Goal: Book appointment/travel/reservation

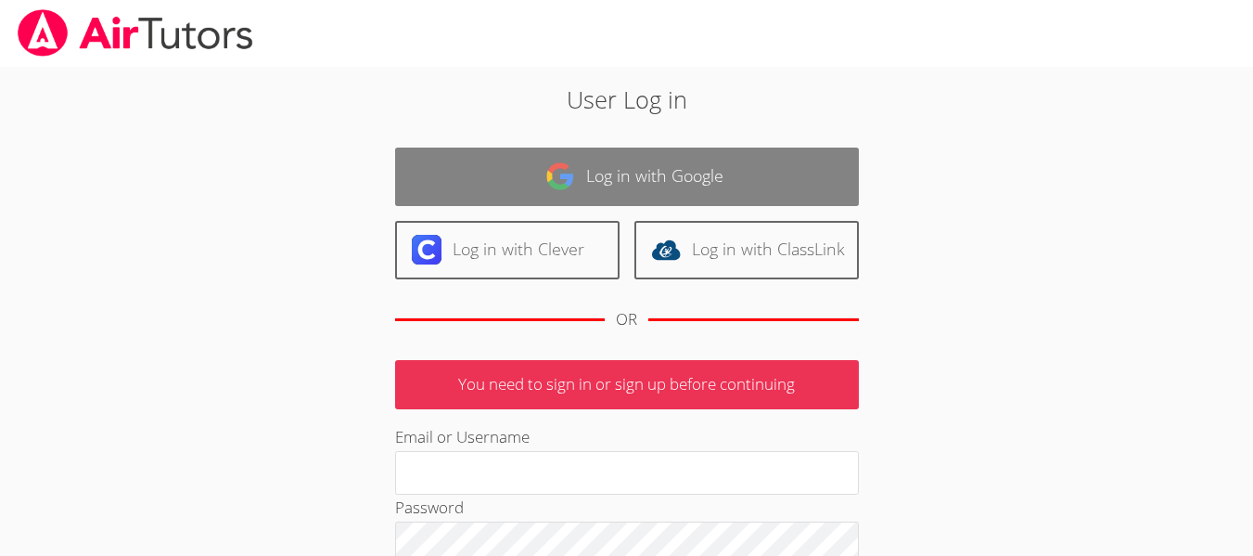
click at [589, 186] on link "Log in with Google" at bounding box center [627, 176] width 464 height 58
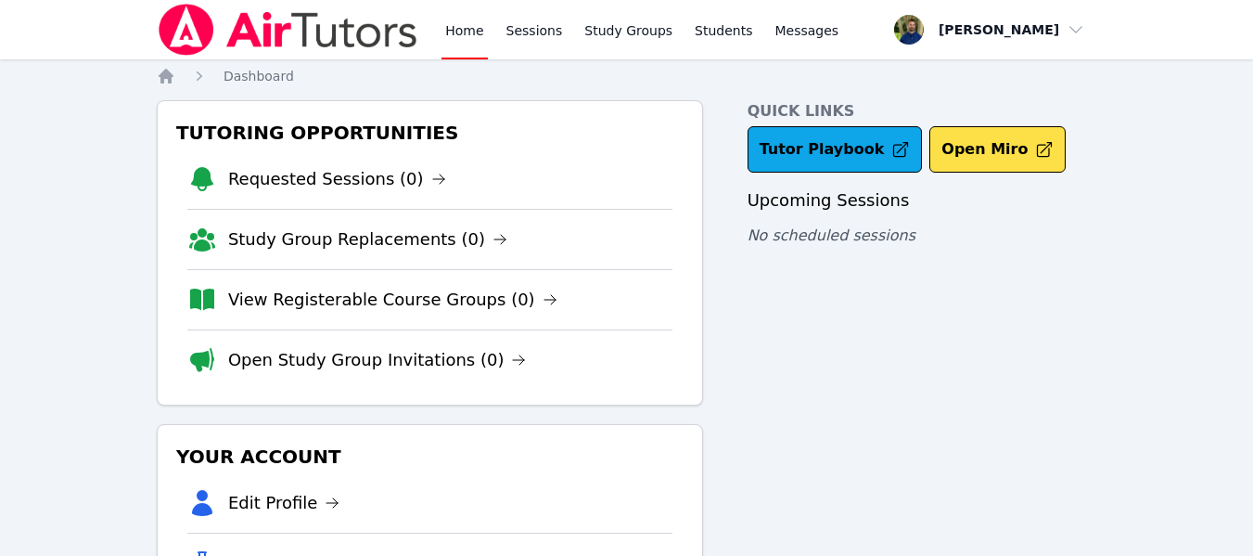
scroll to position [1, 0]
click at [513, 27] on link "Sessions" at bounding box center [535, 28] width 64 height 59
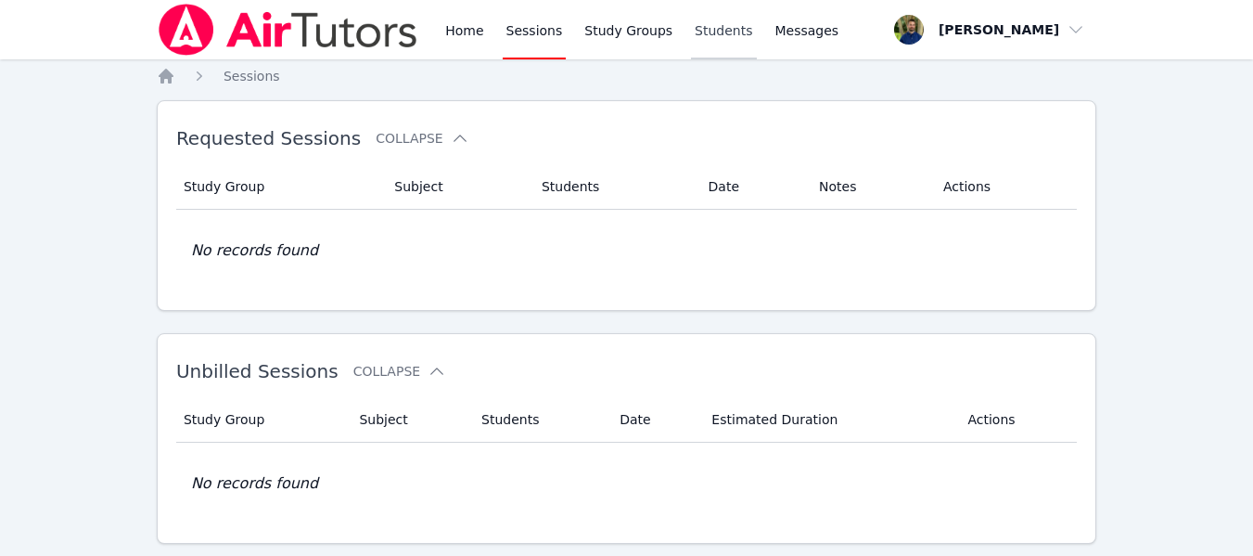
click at [705, 19] on link "Students" at bounding box center [723, 29] width 65 height 59
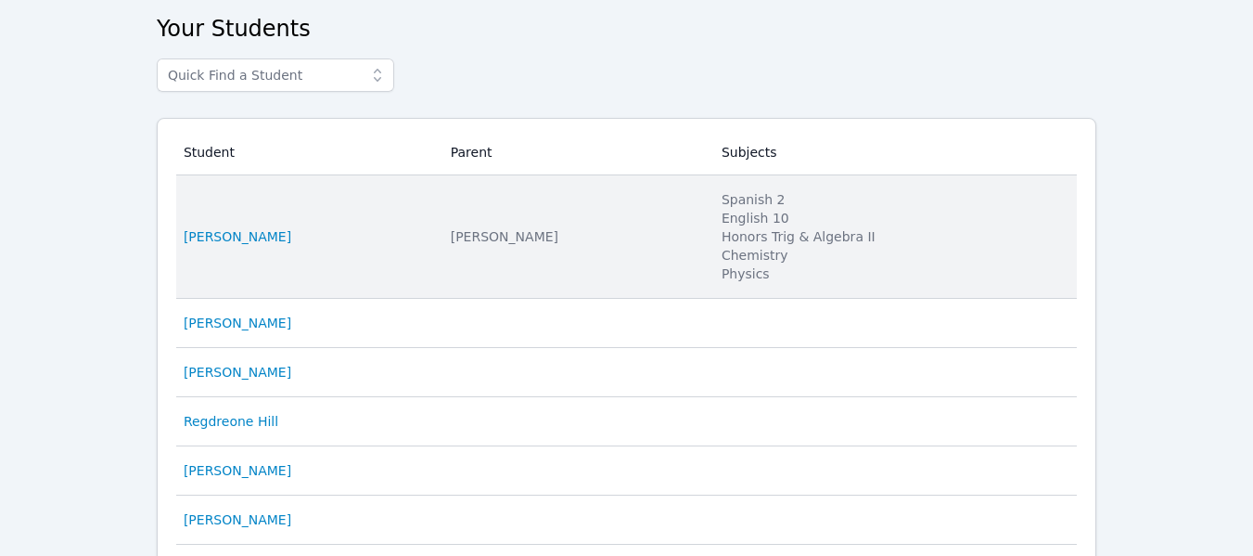
scroll to position [87, 0]
click at [259, 245] on td "Student Eden Rothenberg" at bounding box center [307, 235] width 263 height 123
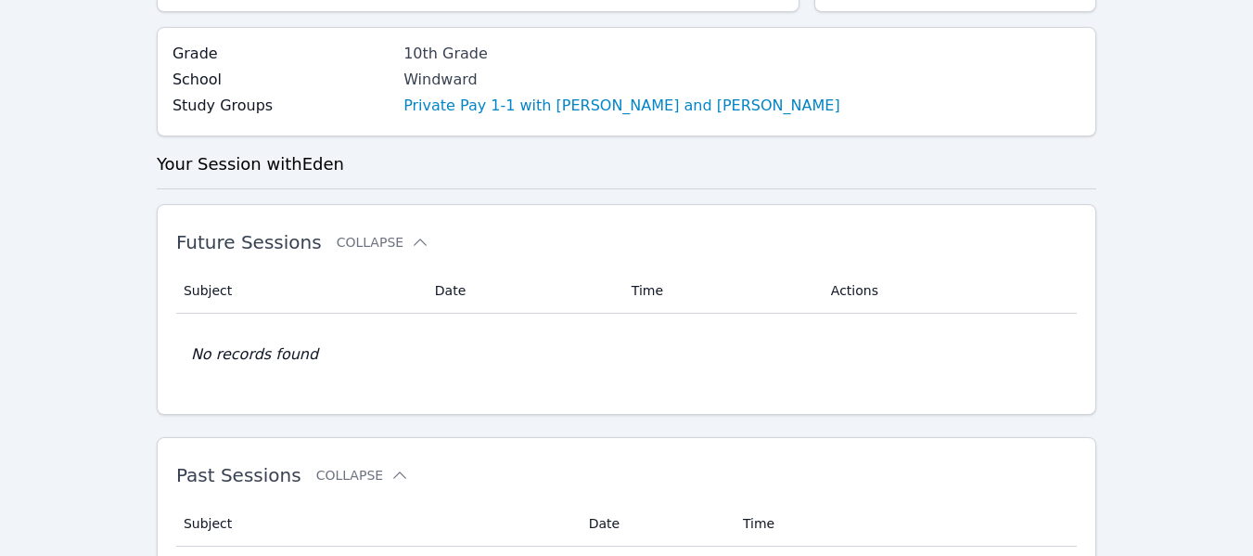
scroll to position [365, 0]
click at [636, 111] on link "Private Pay 1-1 with Eden Rothenberg and Zachary Allen" at bounding box center [621, 107] width 437 height 22
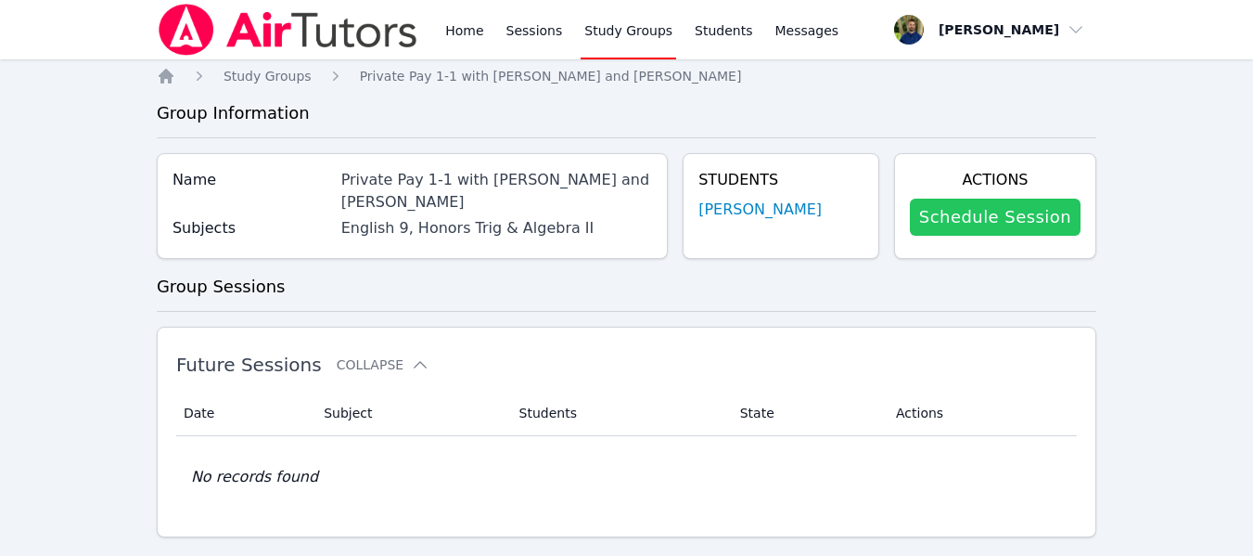
click at [1006, 221] on link "Schedule Session" at bounding box center [995, 217] width 171 height 37
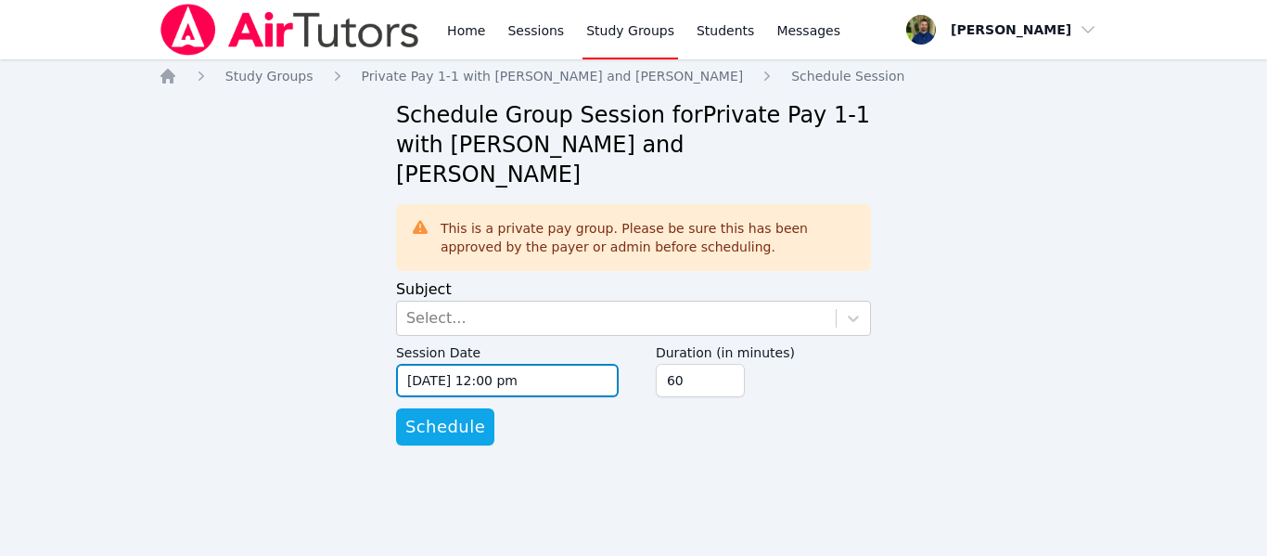
click at [589, 364] on input "09/03/2025 12:00 pm" at bounding box center [507, 380] width 223 height 33
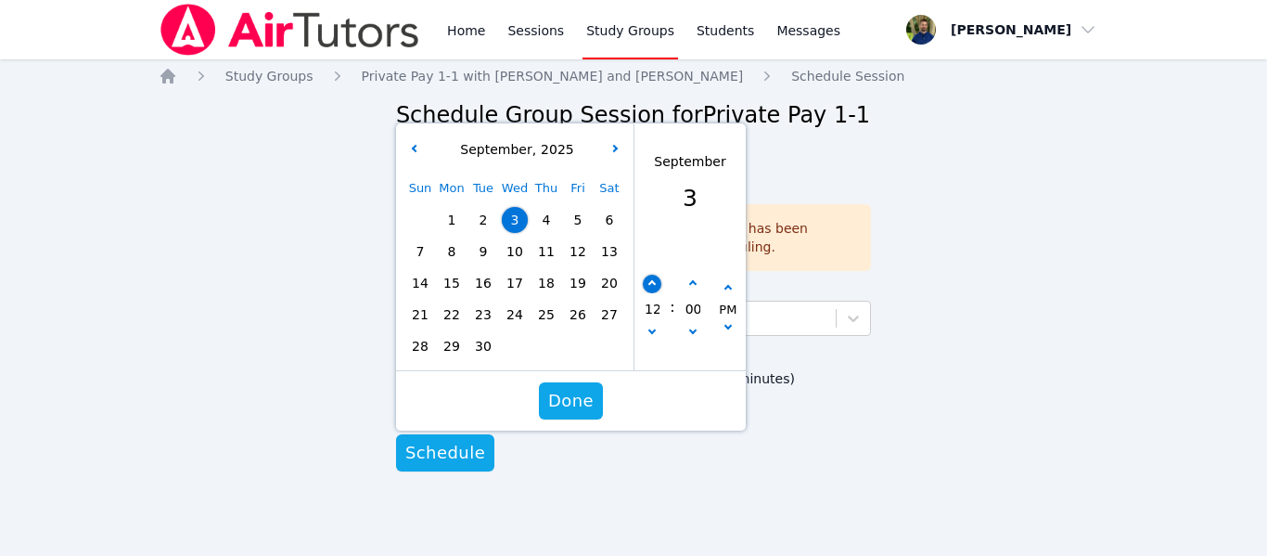
click at [656, 249] on div "12 : 00 PM" at bounding box center [689, 310] width 111 height 122
click at [651, 275] on button "button" at bounding box center [652, 284] width 19 height 19
type input "09/03/2025 01:00 pm"
type input "01"
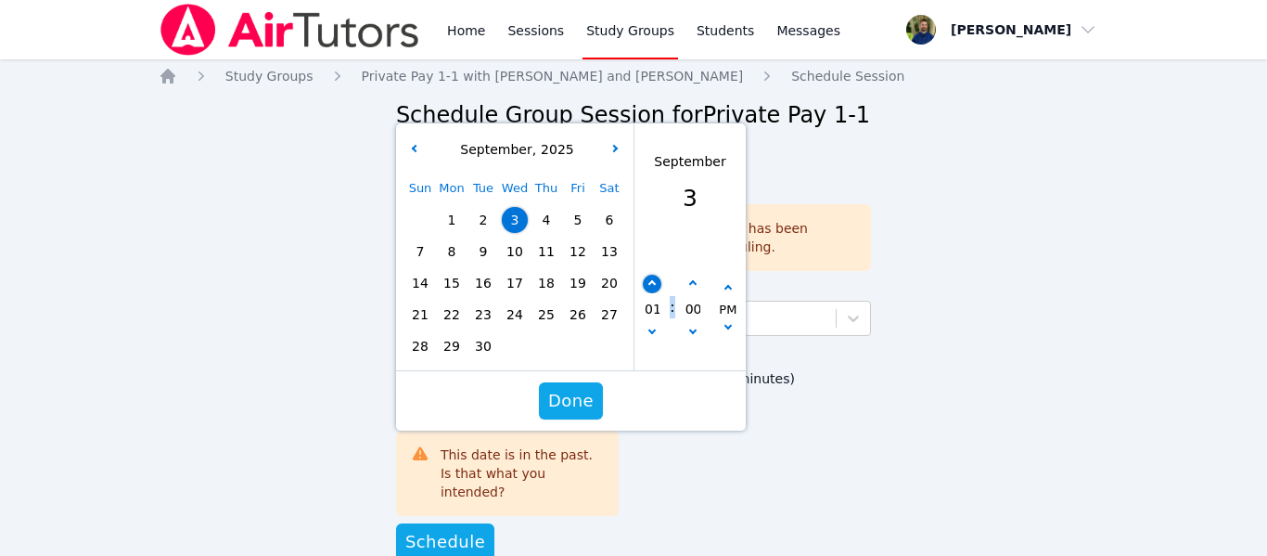
click at [651, 275] on button "button" at bounding box center [652, 284] width 19 height 19
type input "09/03/2025 02:00 pm"
type input "02"
click at [651, 275] on button "button" at bounding box center [652, 284] width 19 height 19
type input "09/03/2025 03:00 pm"
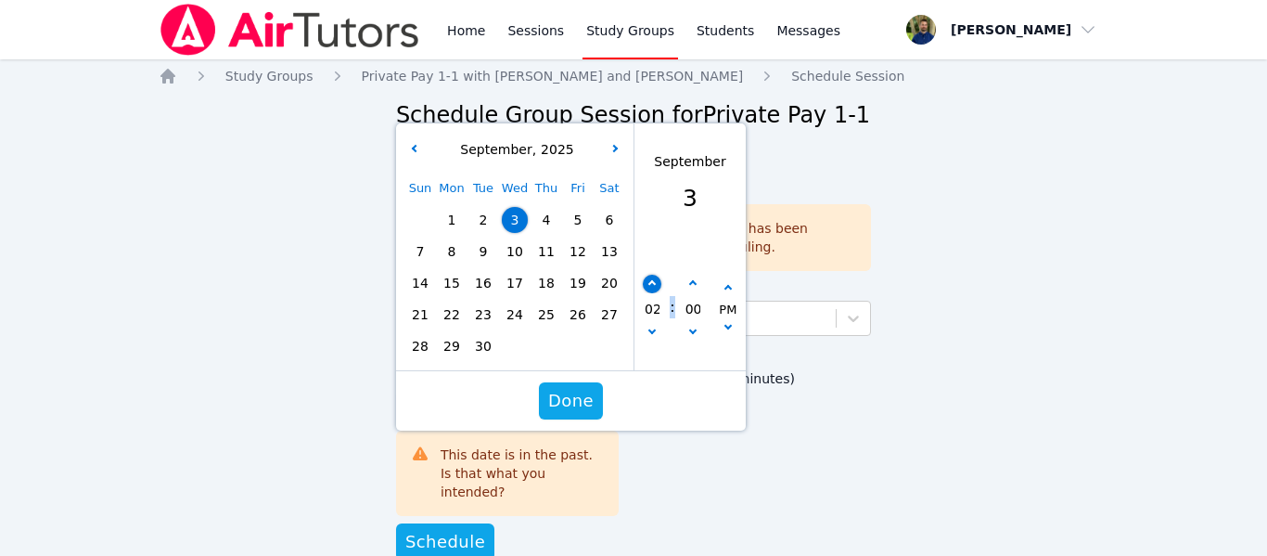
type input "03"
click at [651, 275] on button "button" at bounding box center [652, 284] width 19 height 19
type input "09/03/2025 04:00 pm"
type input "04"
click at [651, 275] on button "button" at bounding box center [652, 284] width 19 height 19
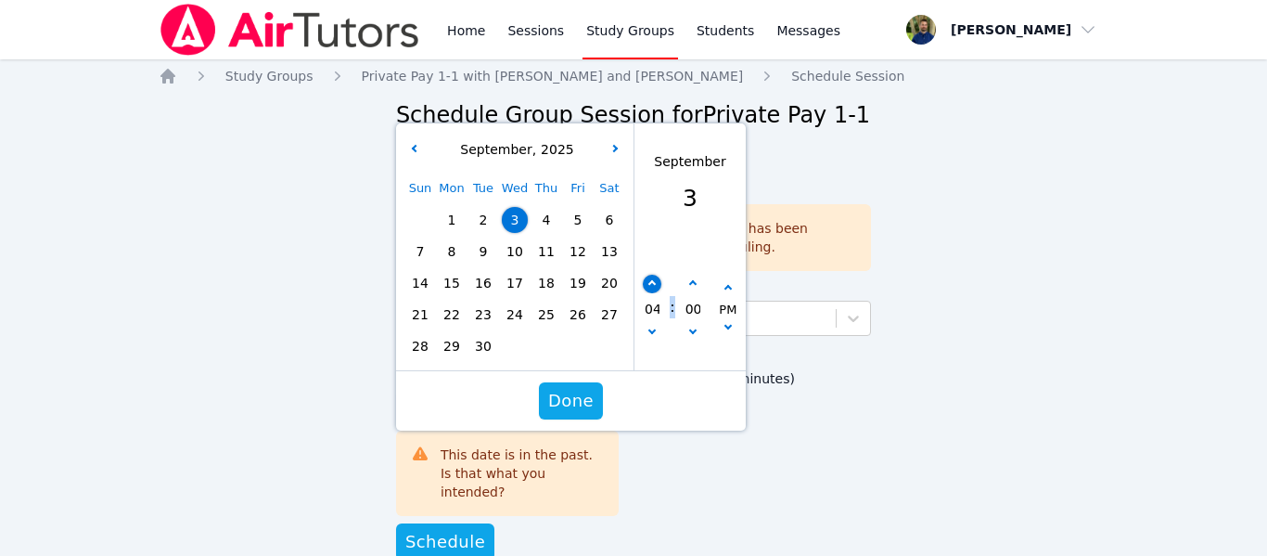
type input "09/03/2025 05:00 pm"
type input "05"
click at [647, 275] on button "button" at bounding box center [652, 284] width 19 height 19
type input "09/03/2025 06:00 pm"
type input "06"
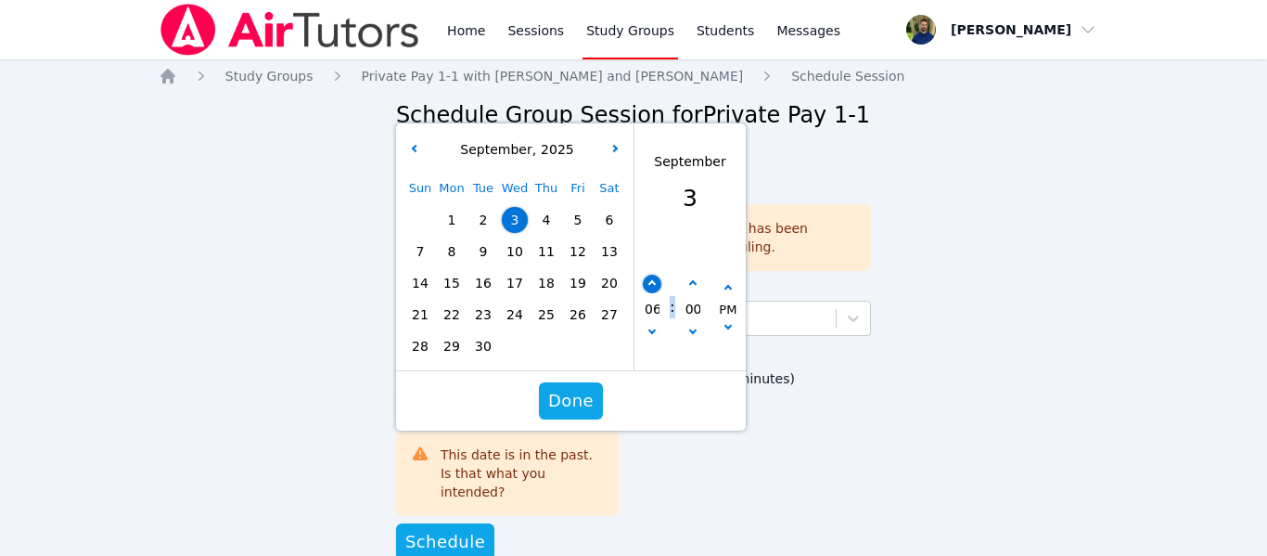
click at [647, 275] on button "button" at bounding box center [652, 284] width 19 height 19
type input "09/03/2025 07:00 pm"
type input "07"
click at [685, 275] on button "button" at bounding box center [693, 284] width 19 height 19
type input "09/03/2025 07:05 pm"
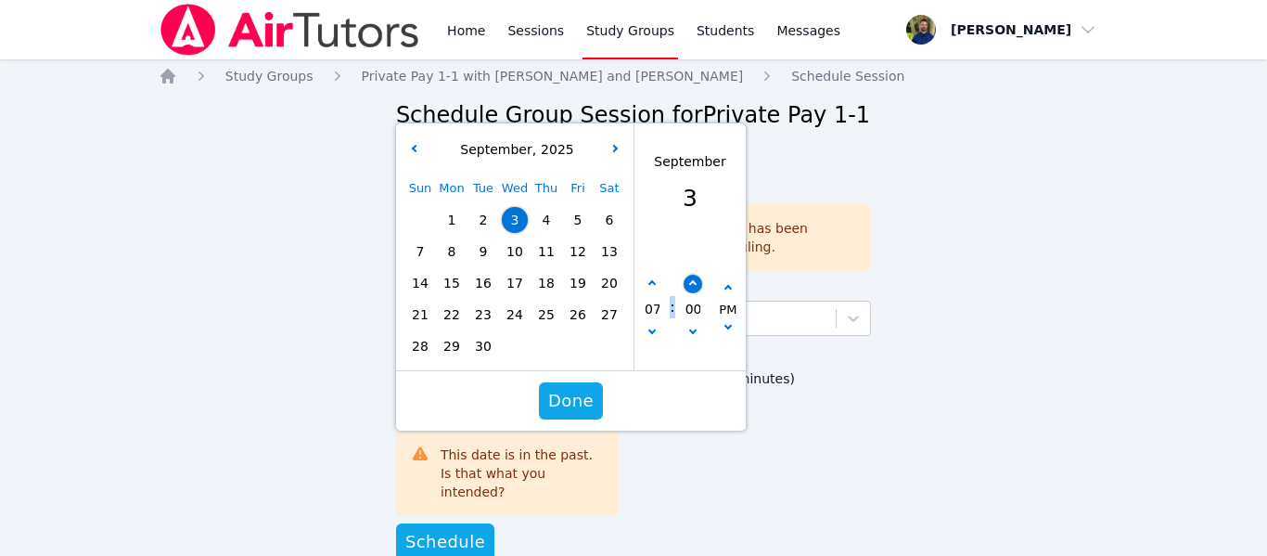
type input "05"
click at [685, 275] on button "button" at bounding box center [693, 284] width 19 height 19
type input "09/03/2025 07:10 pm"
type input "10"
click at [685, 275] on button "button" at bounding box center [693, 284] width 19 height 19
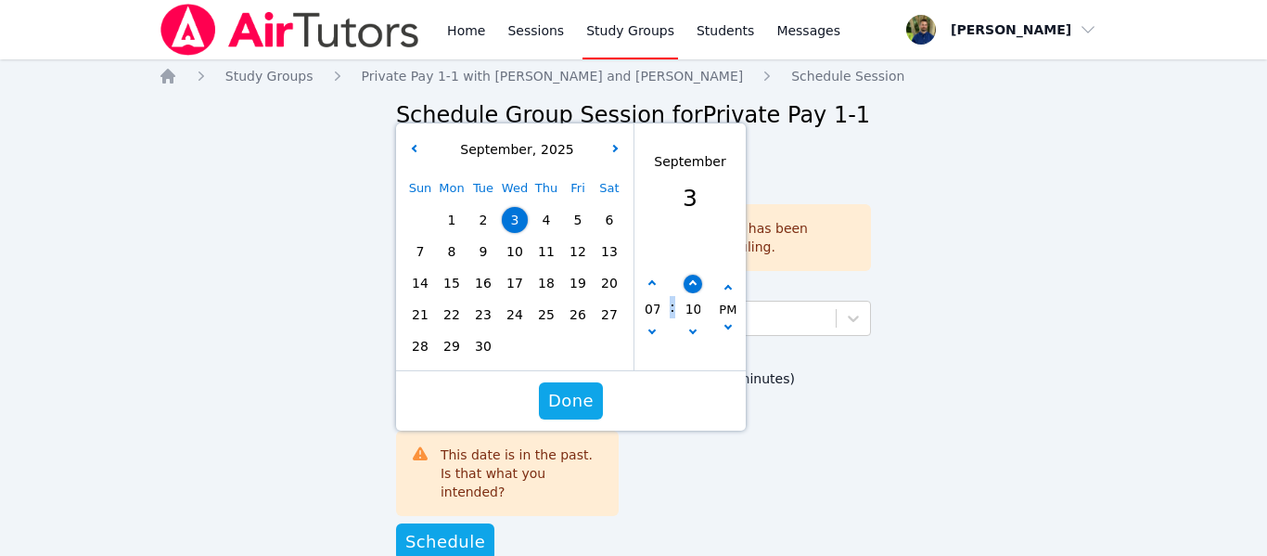
type input "09/03/2025 07:15 pm"
type input "15"
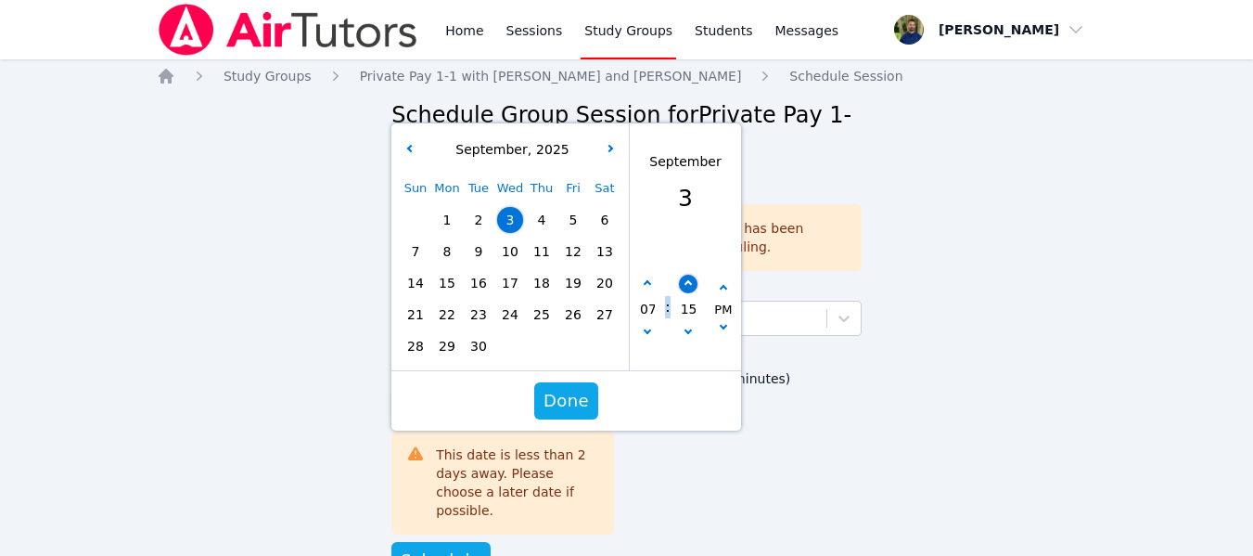
click at [685, 275] on button "button" at bounding box center [688, 284] width 19 height 19
type input "09/03/2025 07:20 pm"
type input "20"
click at [557, 388] on span "Done" at bounding box center [566, 401] width 45 height 26
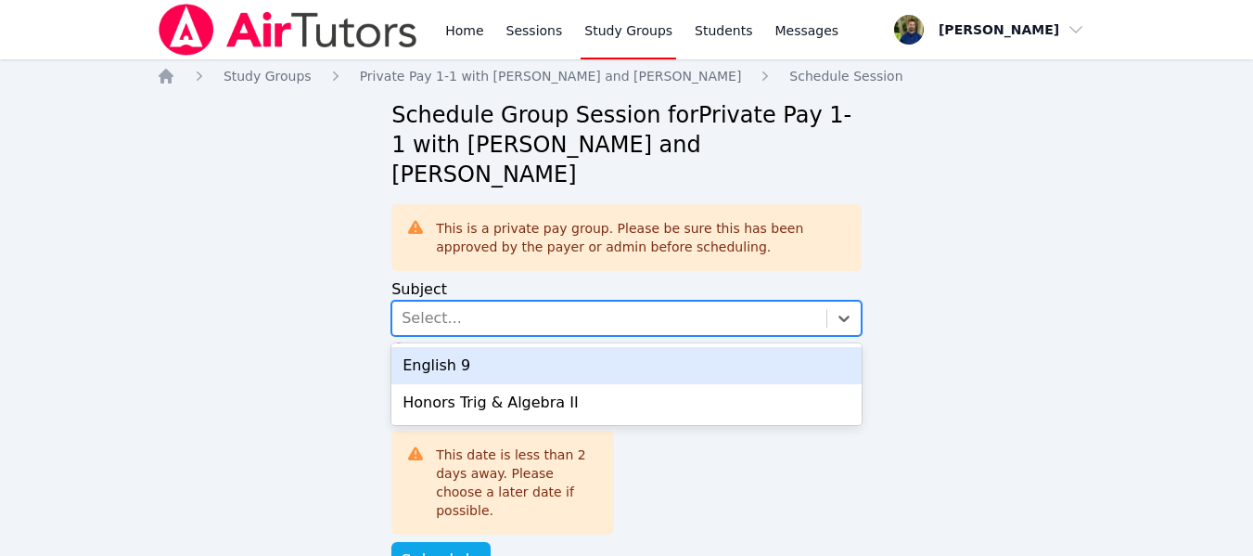
click at [584, 301] on div "Select..." at bounding box center [609, 317] width 434 height 33
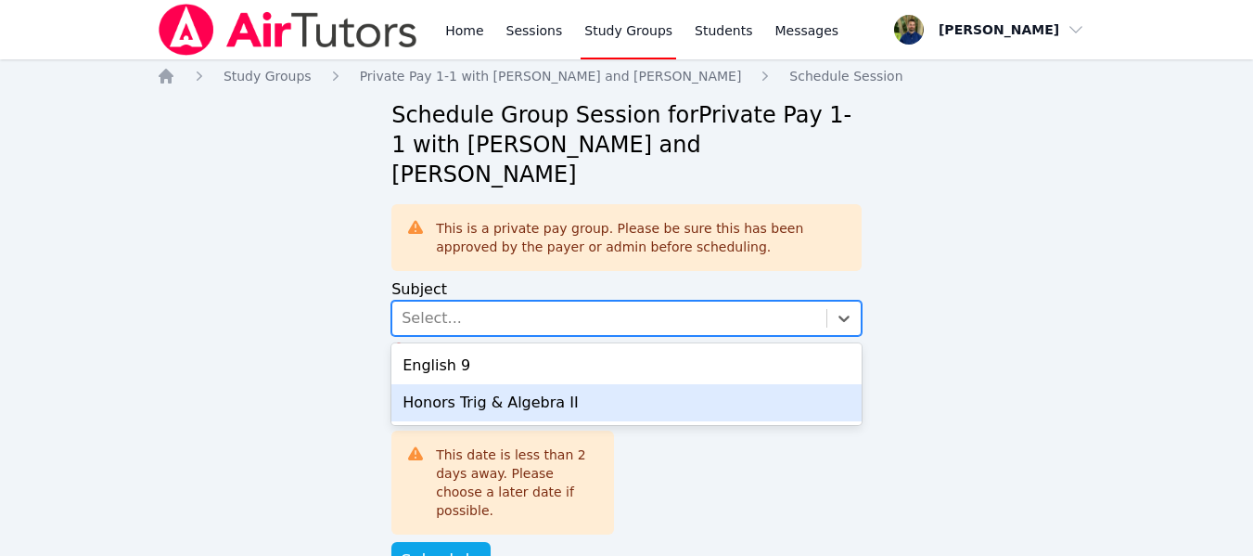
click at [493, 384] on div "Honors Trig & Algebra II" at bounding box center [626, 402] width 470 height 37
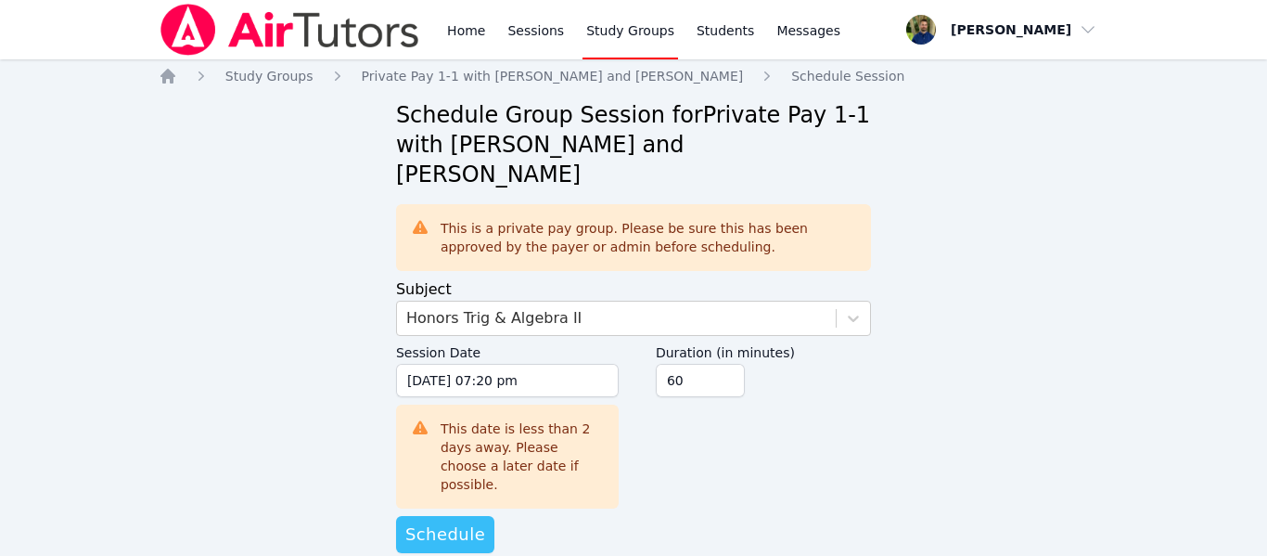
click at [421, 516] on button "Schedule" at bounding box center [445, 534] width 98 height 37
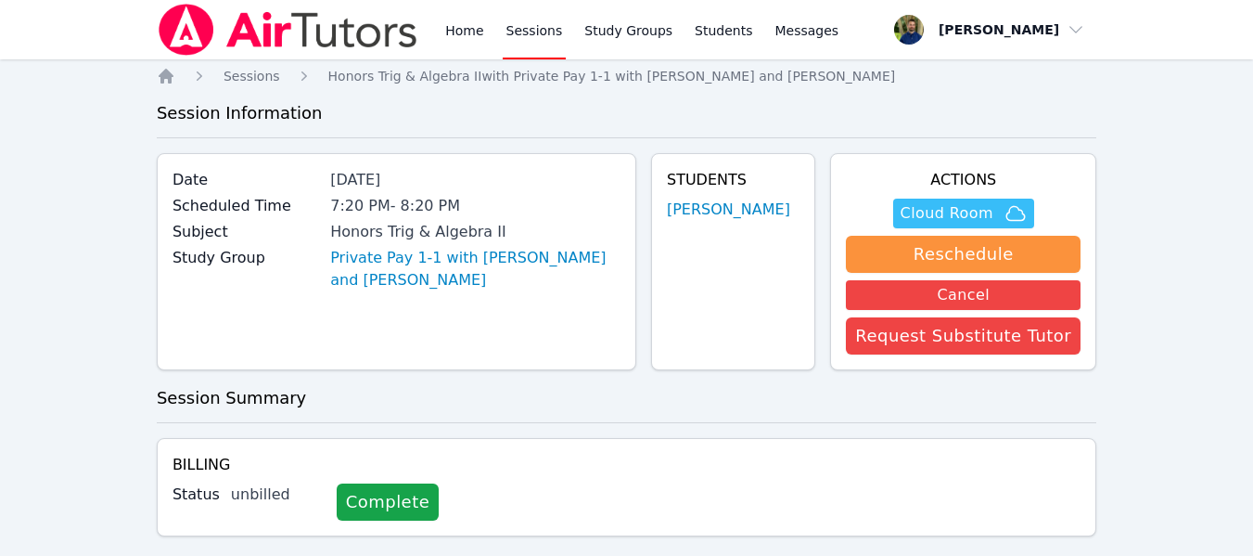
click at [934, 216] on span "Cloud Room" at bounding box center [947, 213] width 93 height 22
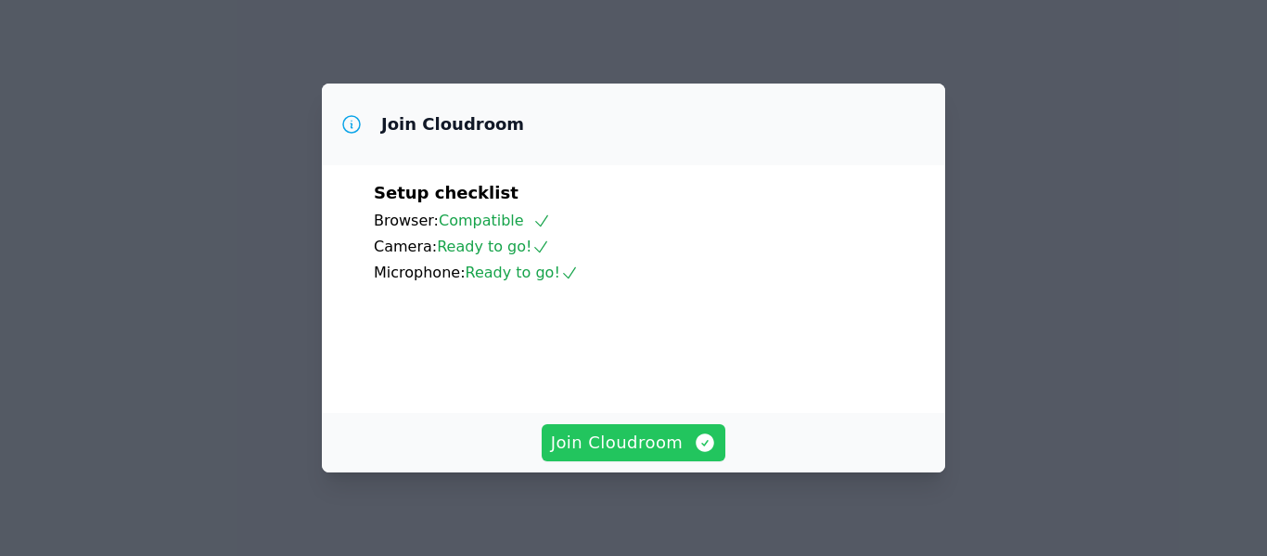
click at [606, 438] on span "Join Cloudroom" at bounding box center [634, 442] width 166 height 26
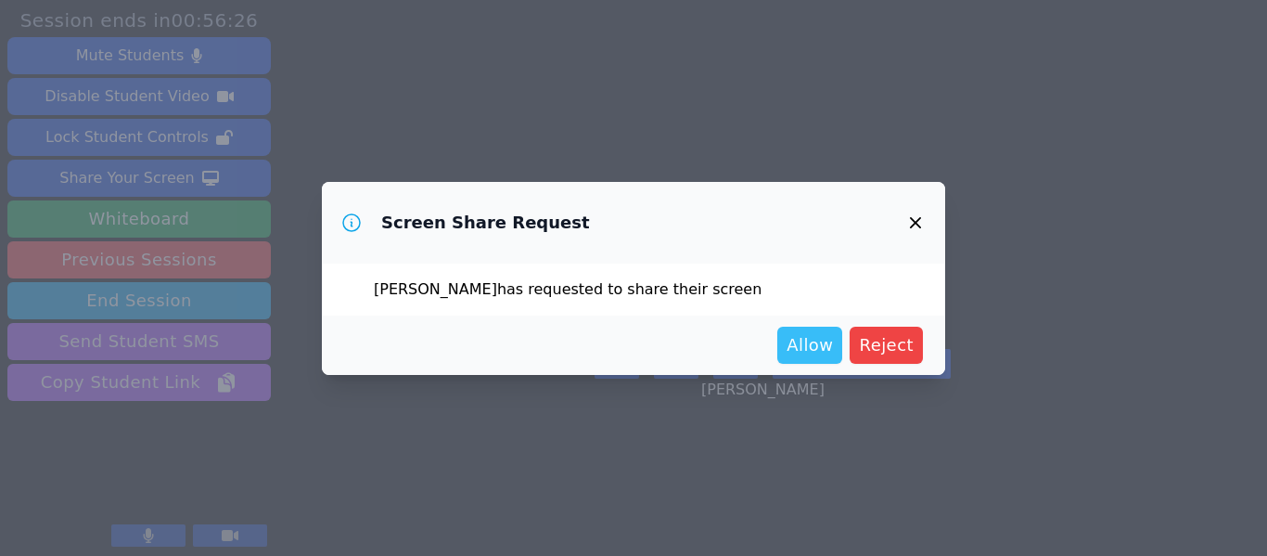
click at [812, 327] on button "Allow" at bounding box center [809, 345] width 65 height 37
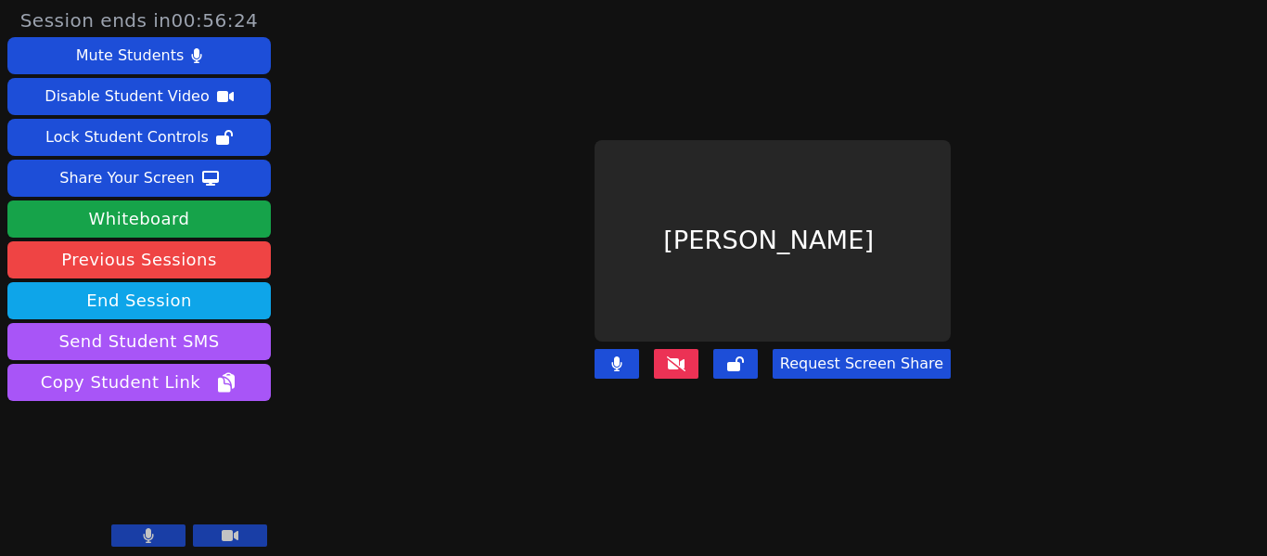
drag, startPoint x: 812, startPoint y: 326, endPoint x: 840, endPoint y: 250, distance: 81.3
click at [840, 250] on div "[PERSON_NAME]" at bounding box center [773, 240] width 356 height 200
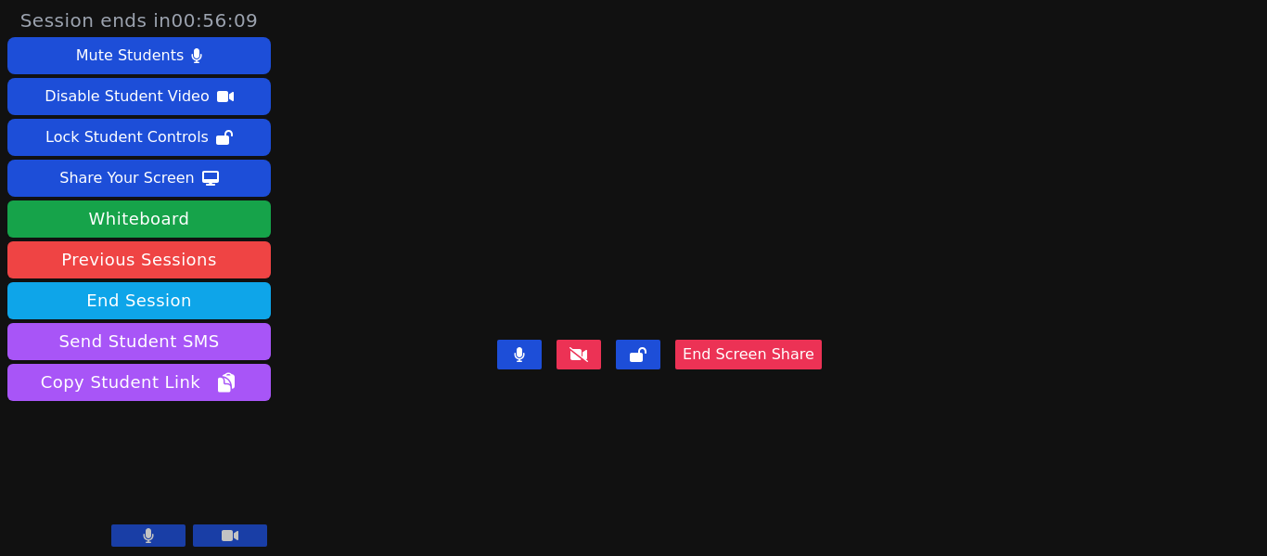
scroll to position [5, 0]
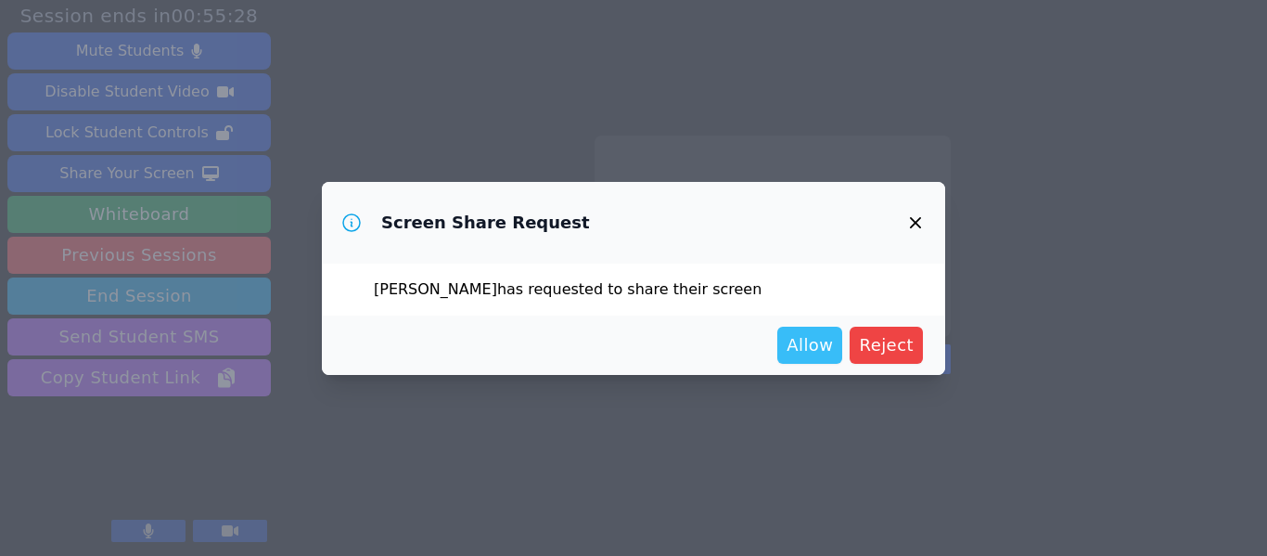
click at [798, 338] on span "Allow" at bounding box center [810, 345] width 46 height 26
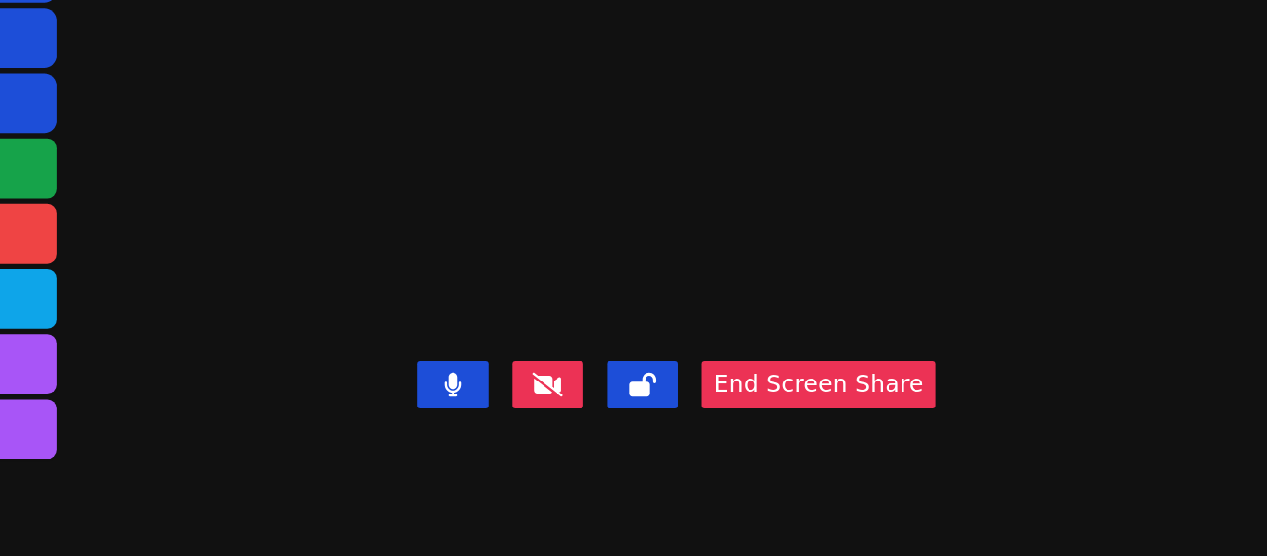
scroll to position [0, 0]
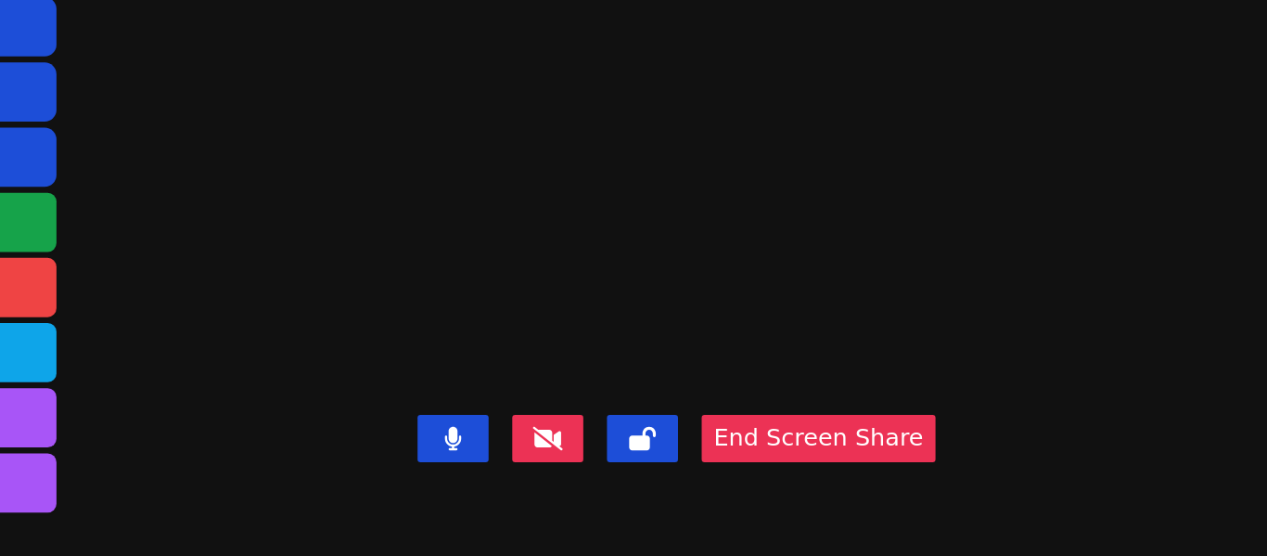
drag, startPoint x: 357, startPoint y: 120, endPoint x: 573, endPoint y: 111, distance: 216.3
click at [573, 149] on video at bounding box center [659, 240] width 278 height 183
drag, startPoint x: 573, startPoint y: 111, endPoint x: 595, endPoint y: 121, distance: 23.3
click at [595, 149] on video at bounding box center [659, 240] width 278 height 183
drag, startPoint x: 601, startPoint y: 120, endPoint x: 619, endPoint y: 120, distance: 17.6
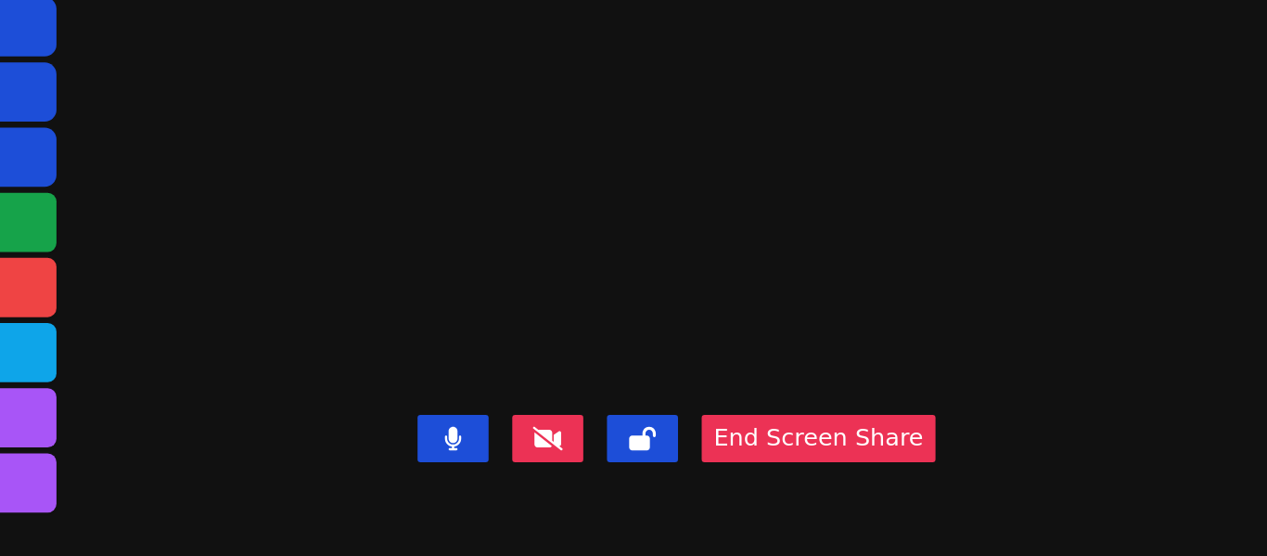
click at [619, 149] on video at bounding box center [659, 240] width 278 height 183
click at [777, 149] on video at bounding box center [659, 240] width 278 height 183
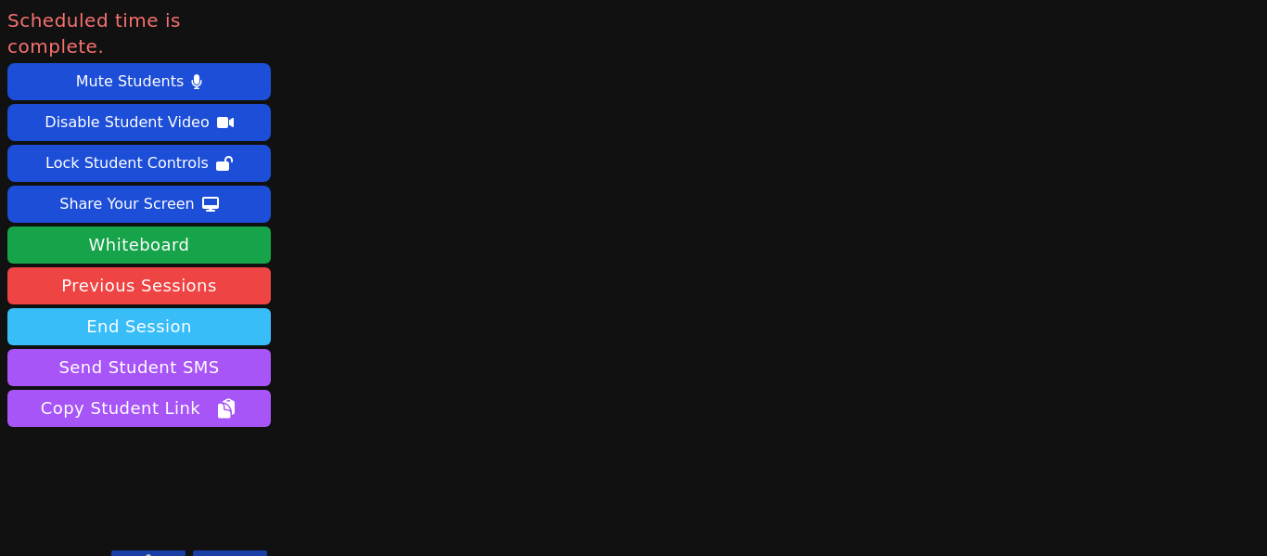
click at [147, 308] on button "End Session" at bounding box center [138, 326] width 263 height 37
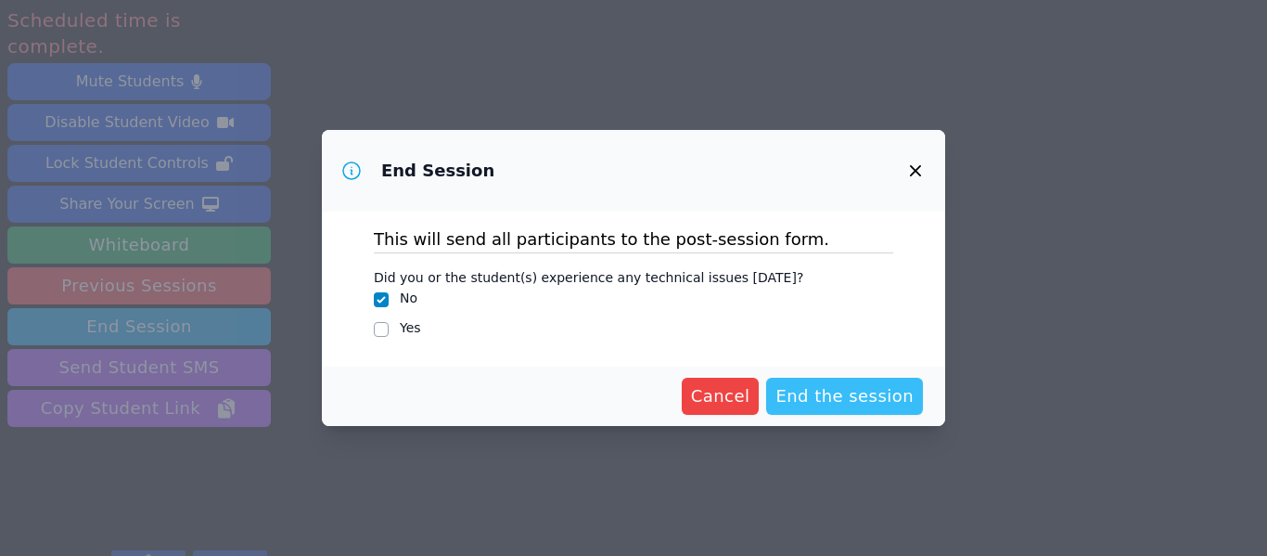
click at [819, 403] on span "End the session" at bounding box center [844, 396] width 138 height 26
